Goal: Information Seeking & Learning: Learn about a topic

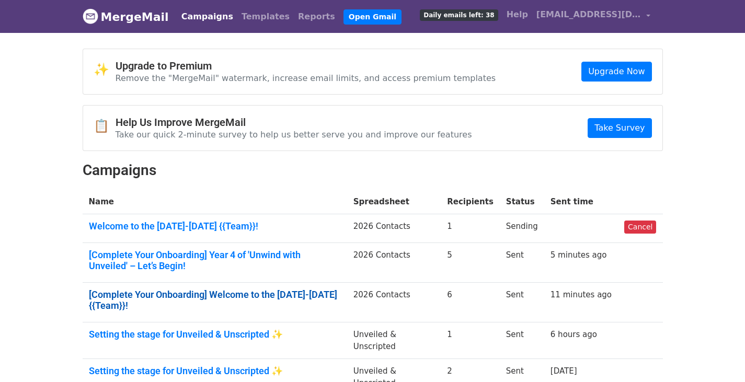
click at [175, 297] on link "[Complete Your Onboarding] Welcome to the 2025-2026 {{Team}}!" at bounding box center [215, 300] width 252 height 22
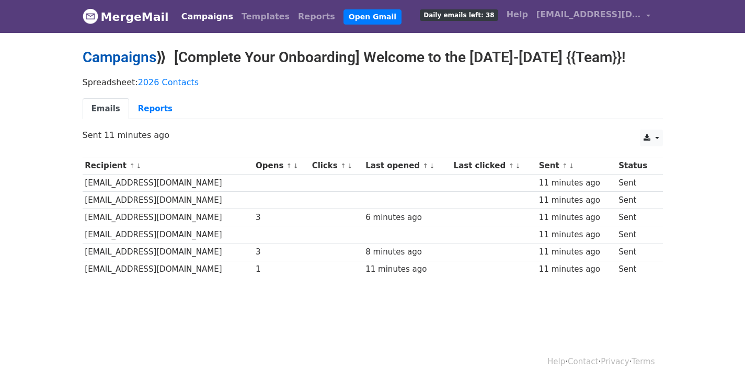
click at [114, 62] on link "Campaigns" at bounding box center [120, 57] width 74 height 17
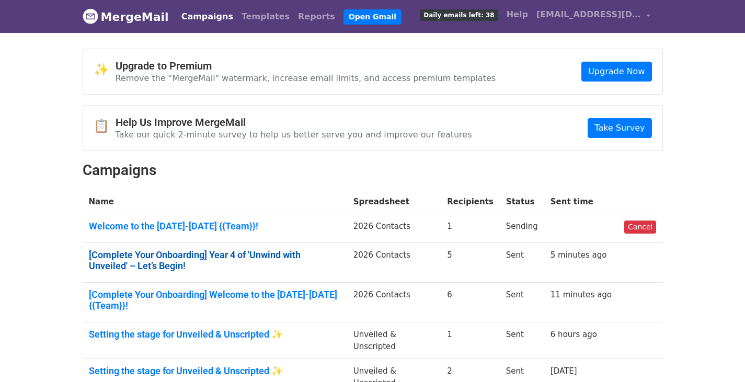
click at [177, 258] on link "[Complete Your Onboarding] Year 4 of 'Unwind with Unveiled' – Let’s Begin!" at bounding box center [215, 260] width 252 height 22
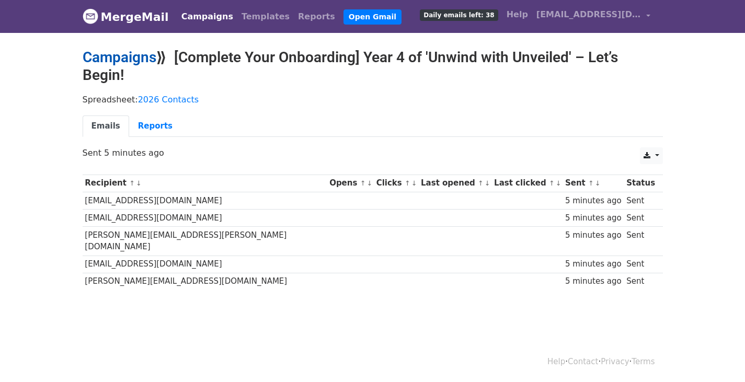
click at [134, 60] on link "Campaigns" at bounding box center [120, 57] width 74 height 17
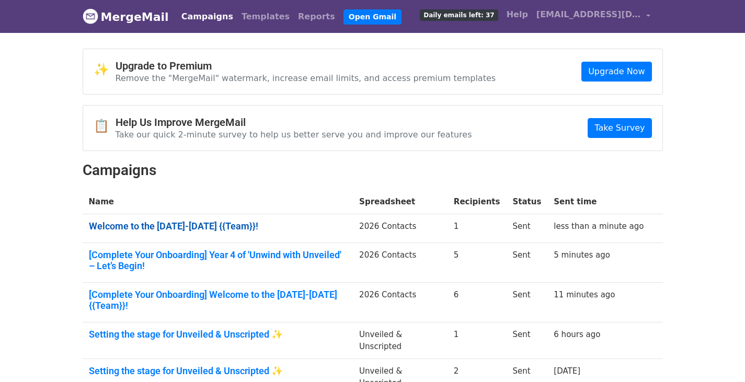
click at [129, 225] on link "Welcome to the 2025-2026 {{Team}}!" at bounding box center [218, 227] width 258 height 12
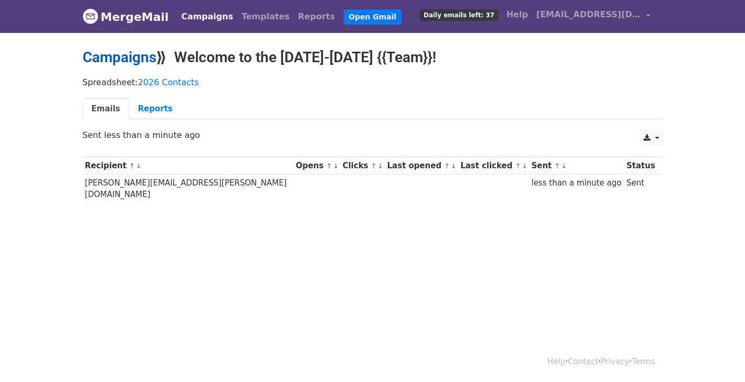
click at [111, 59] on link "Campaigns" at bounding box center [120, 57] width 74 height 17
